Goal: Information Seeking & Learning: Learn about a topic

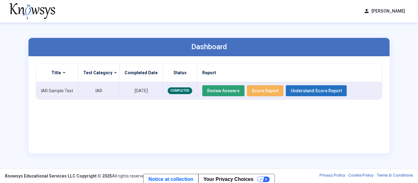
click at [318, 90] on span "Understand Score Report" at bounding box center [316, 90] width 51 height 5
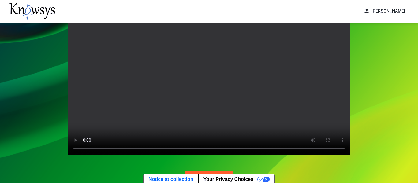
scroll to position [17, 0]
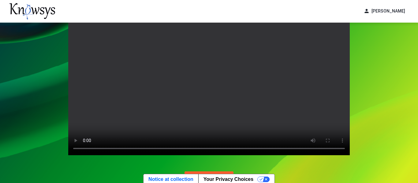
click at [263, 101] on video "Your browser does not support the video tag." at bounding box center [209, 88] width 282 height 135
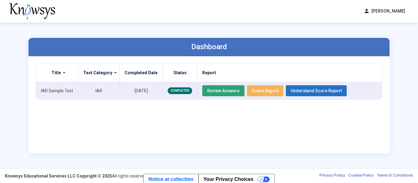
click at [259, 92] on span "Score Report" at bounding box center [265, 90] width 27 height 5
click at [138, 35] on div "Dashboard Title Test Category Completed Date Status Report IAR Sample Test IAR …" at bounding box center [209, 96] width 374 height 146
click at [229, 90] on span "Review Answers" at bounding box center [223, 90] width 32 height 5
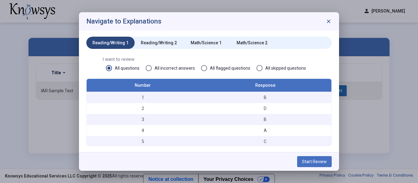
click at [206, 38] on div "Math/Science 1" at bounding box center [206, 43] width 46 height 12
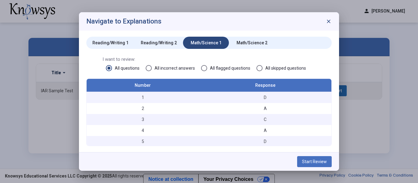
click at [145, 64] on div "I want to review: All questions All incorrect answers All flagged questions All…" at bounding box center [209, 67] width 246 height 22
click at [319, 162] on span "Start Review" at bounding box center [314, 162] width 25 height 5
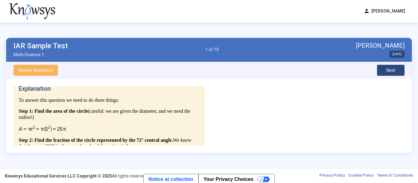
scroll to position [204, 0]
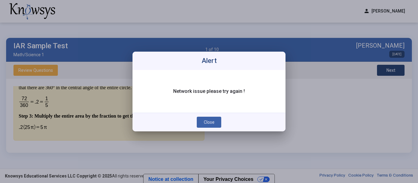
click at [205, 122] on span "Close" at bounding box center [209, 122] width 11 height 5
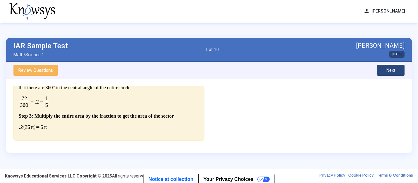
click at [398, 71] on button "Next" at bounding box center [391, 70] width 28 height 11
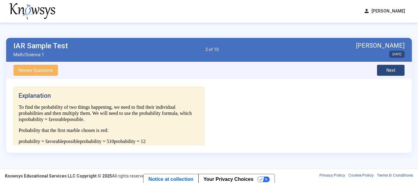
scroll to position [213, 0]
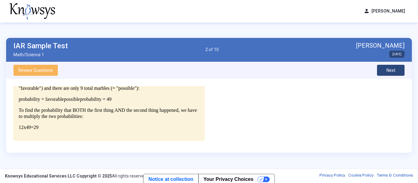
click at [392, 70] on span "Next" at bounding box center [391, 70] width 9 height 5
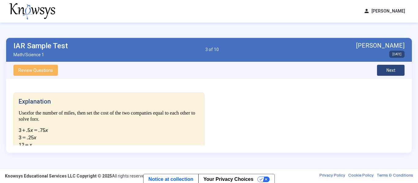
scroll to position [133, 0]
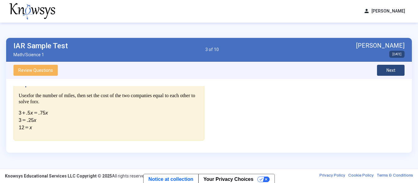
click at [394, 68] on span "Next" at bounding box center [391, 70] width 9 height 5
